Goal: Task Accomplishment & Management: Manage account settings

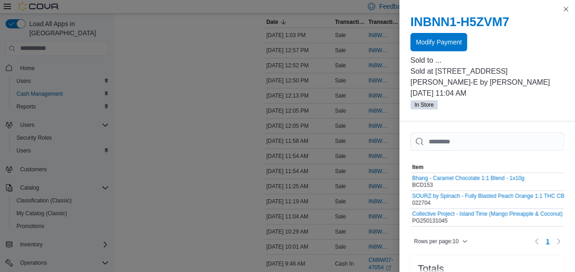
scroll to position [107, 0]
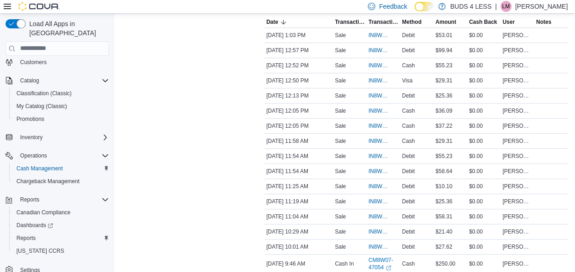
click at [563, 5] on p "[PERSON_NAME]" at bounding box center [541, 6] width 53 height 11
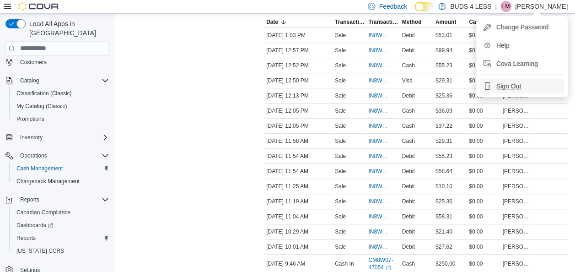
click at [516, 87] on span "Sign Out" at bounding box center [509, 85] width 25 height 9
